Goal: Task Accomplishment & Management: Use online tool/utility

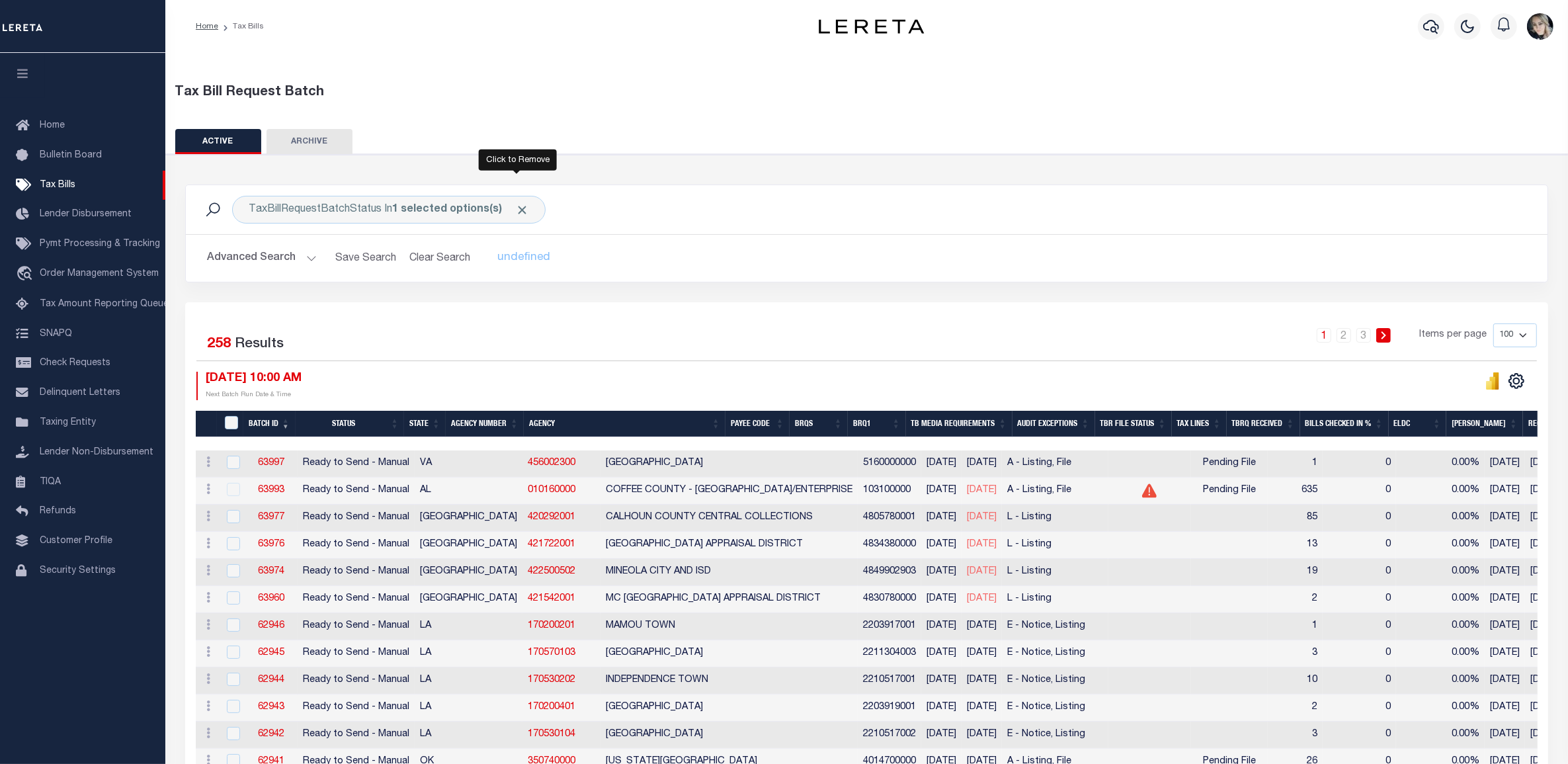
drag, startPoint x: 520, startPoint y: 211, endPoint x: 511, endPoint y: 212, distance: 9.1
click at [519, 211] on span "Click to Remove" at bounding box center [522, 210] width 14 height 14
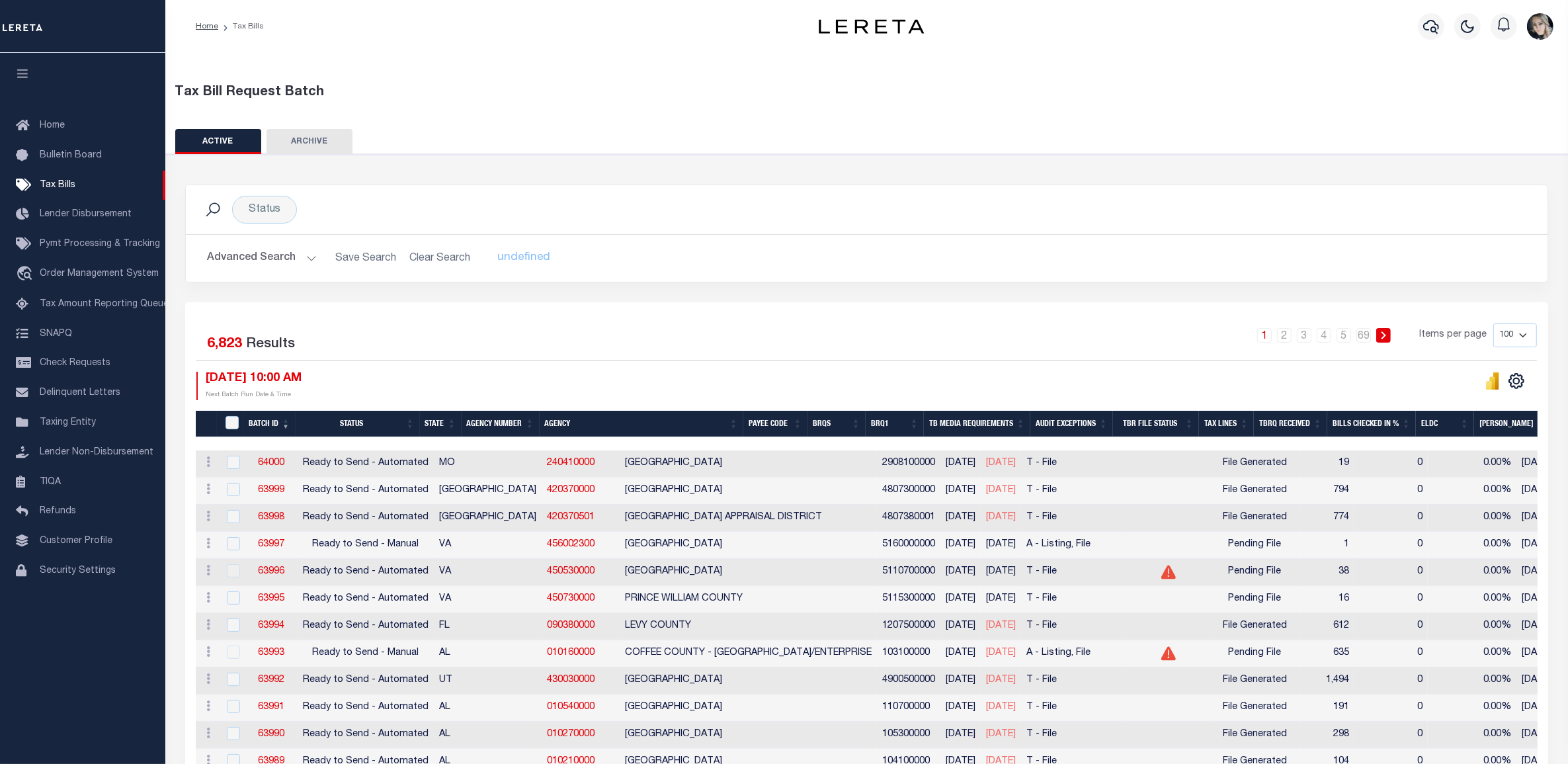
click at [214, 207] on icon at bounding box center [212, 209] width 17 height 17
click at [242, 259] on button "Advanced Search" at bounding box center [262, 258] width 110 height 26
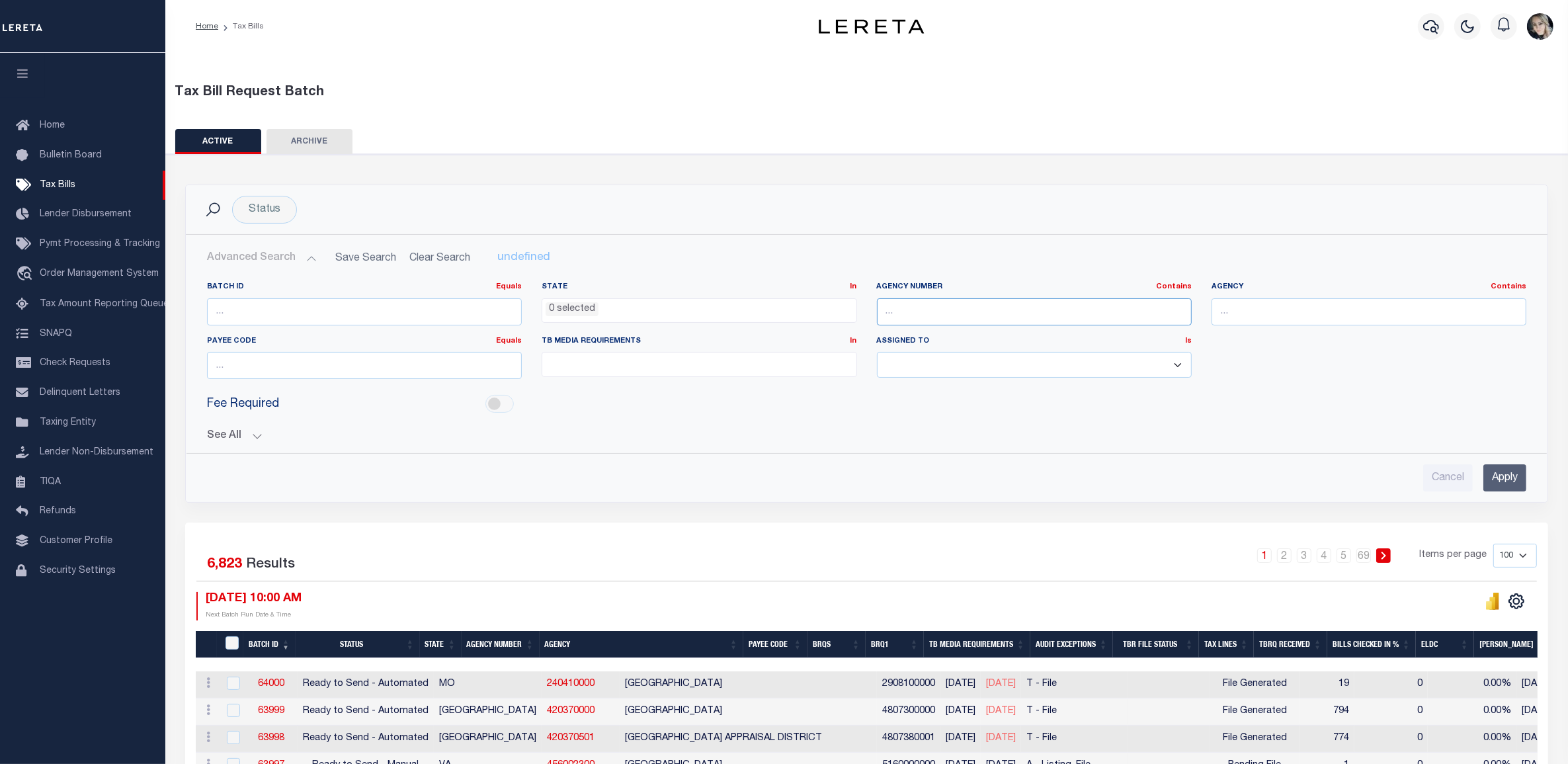
click at [927, 316] on input "text" at bounding box center [1034, 312] width 315 height 27
paste input "240410000"
type input "240410000"
click at [1501, 478] on input "Apply" at bounding box center [1505, 478] width 43 height 27
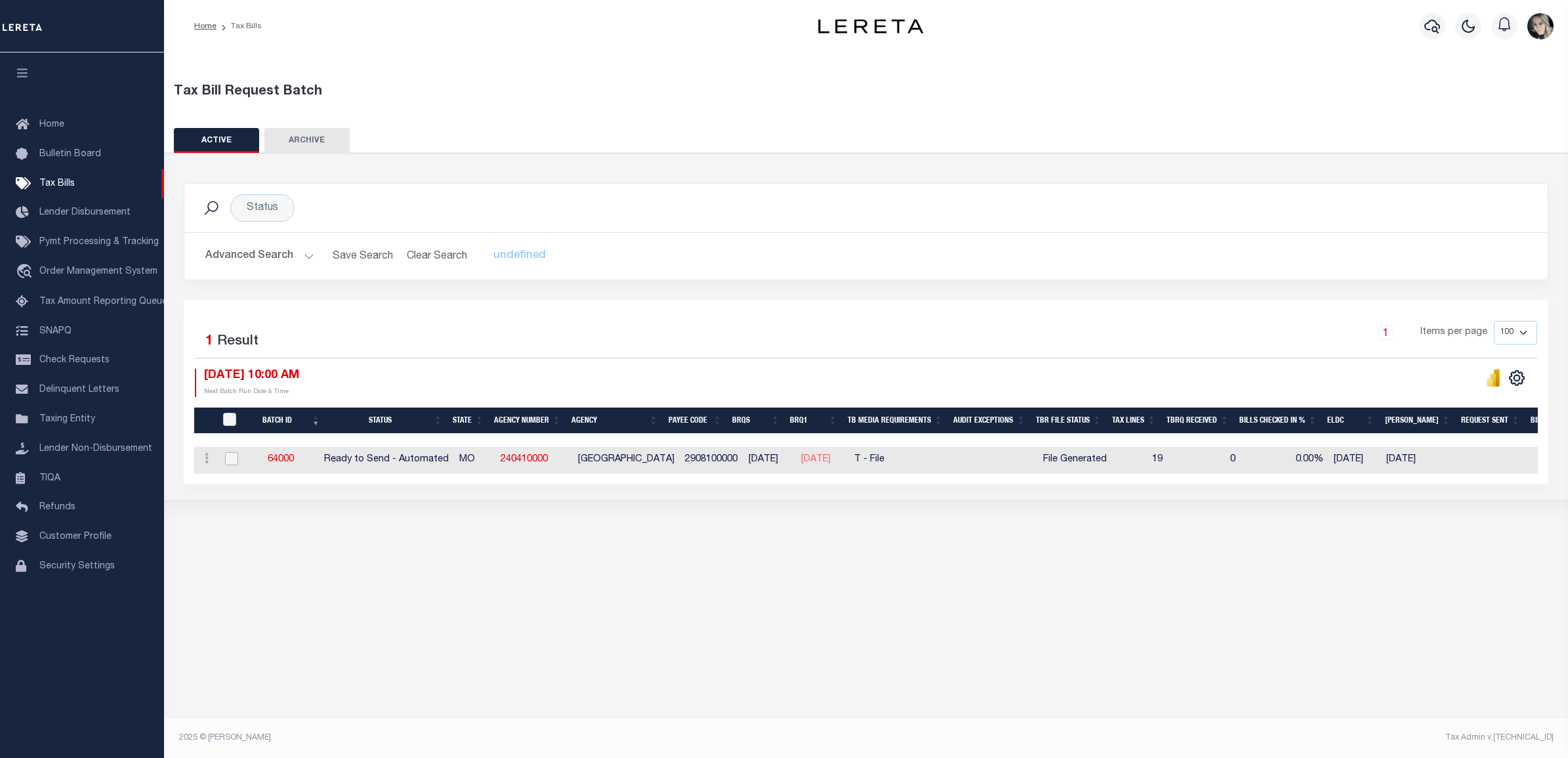
click at [227, 464] on input "checkbox" at bounding box center [232, 459] width 13 height 13
checkbox input "true"
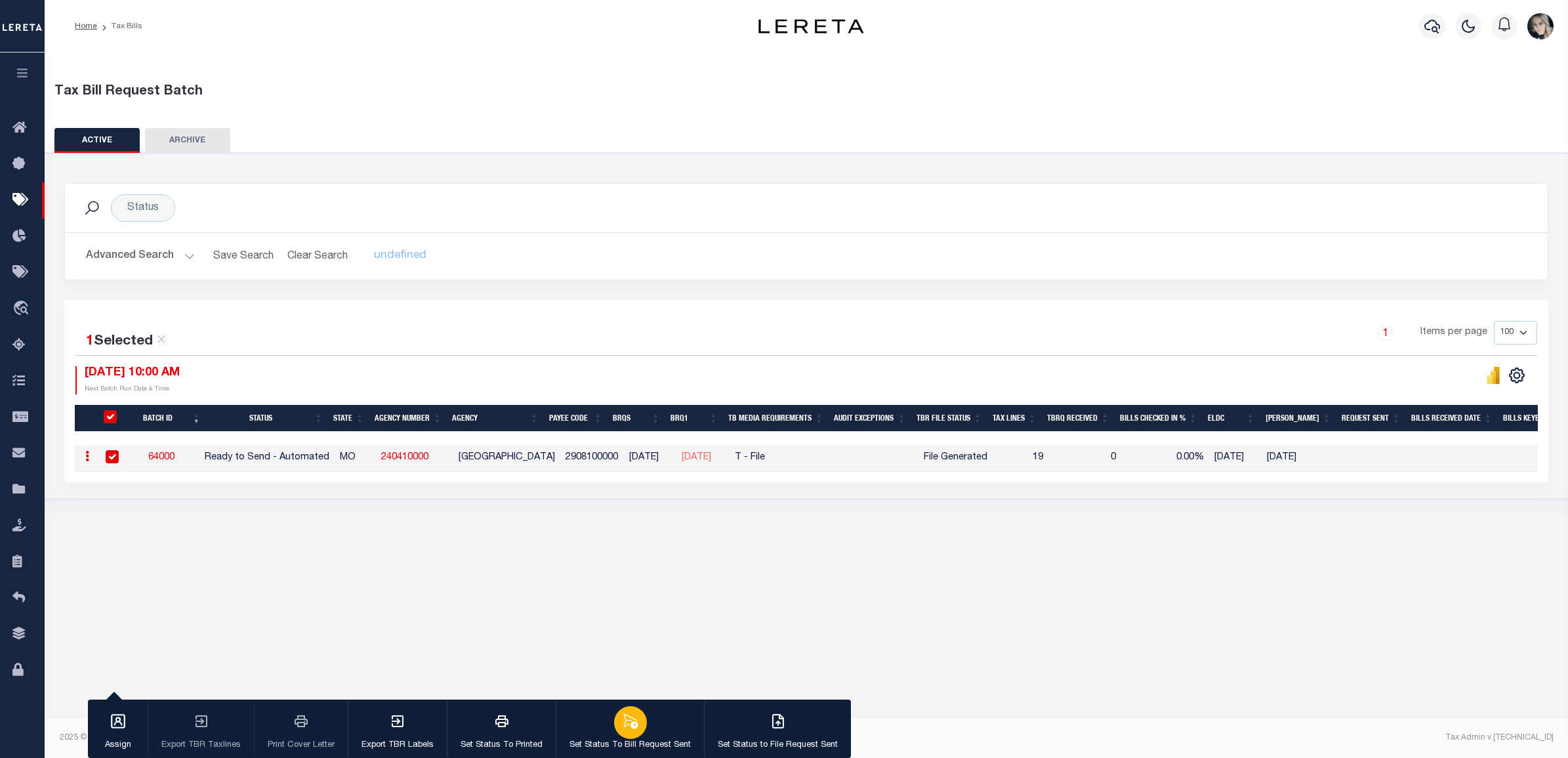
click at [630, 721] on icon "button" at bounding box center [630, 721] width 17 height 17
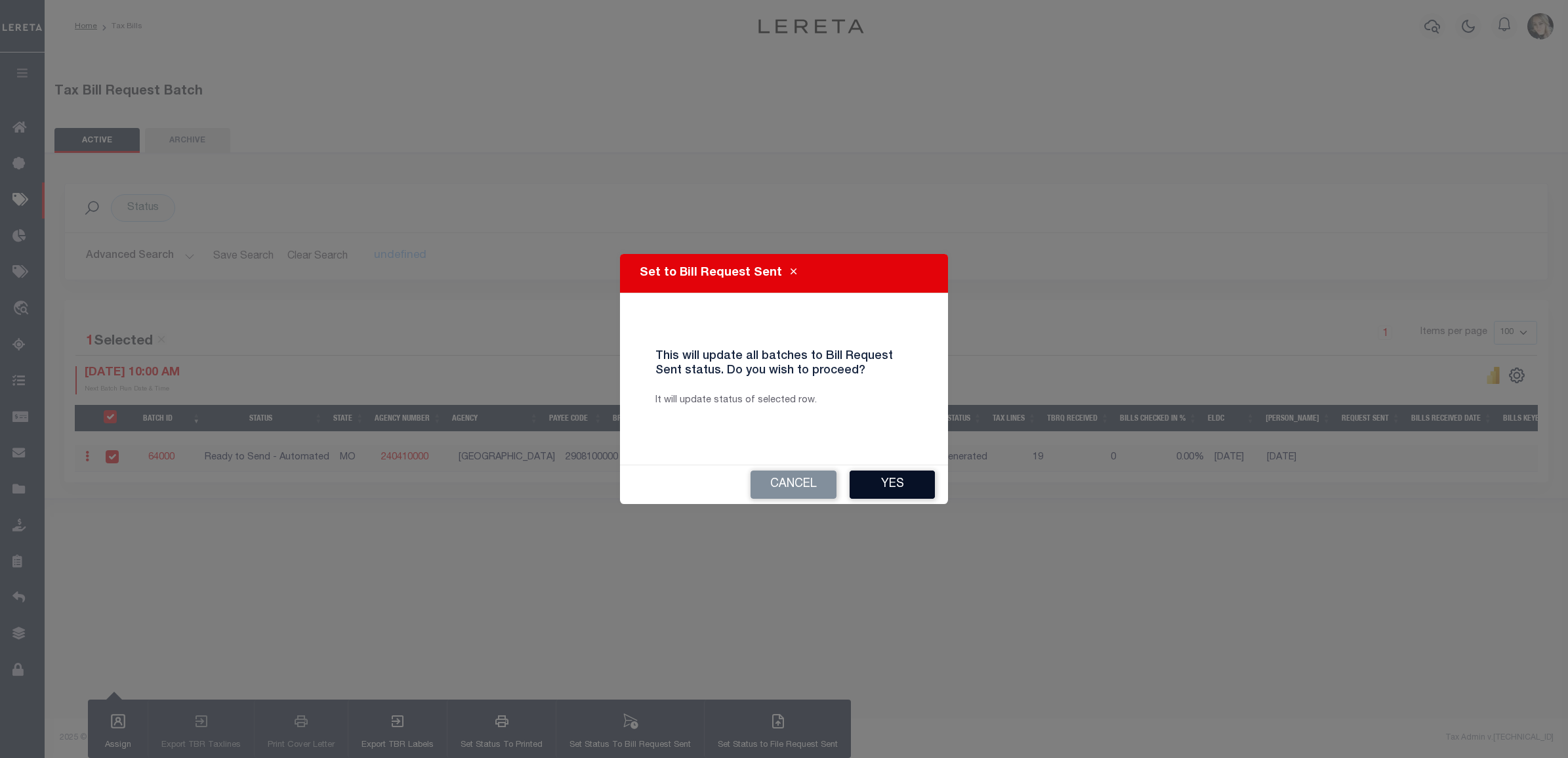
click at [873, 489] on button "Yes" at bounding box center [893, 485] width 85 height 28
